Goal: Obtain resource: Download file/media

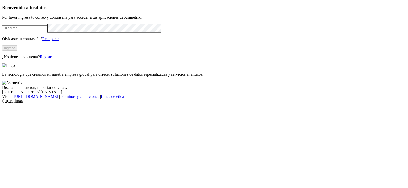
type input "[PERSON_NAME][EMAIL_ADDRESS][PERSON_NAME][DOMAIN_NAME]"
click at [17, 51] on button "Ingresa" at bounding box center [9, 47] width 15 height 5
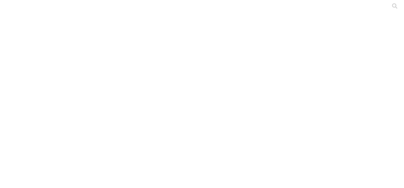
type input "1d"
